Goal: Information Seeking & Learning: Stay updated

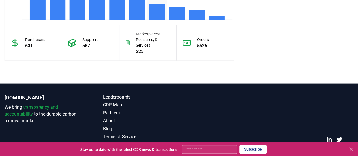
scroll to position [576, 0]
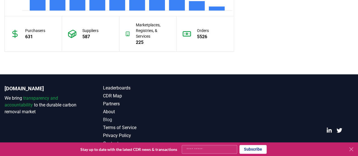
click at [108, 119] on link "Blog" at bounding box center [141, 119] width 76 height 7
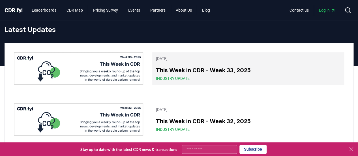
click at [190, 69] on h3 "This Week in CDR - Week 33, 2025" at bounding box center [248, 70] width 185 height 8
